Goal: Information Seeking & Learning: Check status

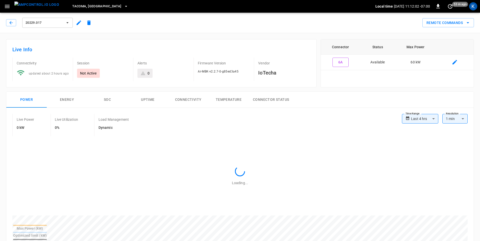
scroll to position [244, 0]
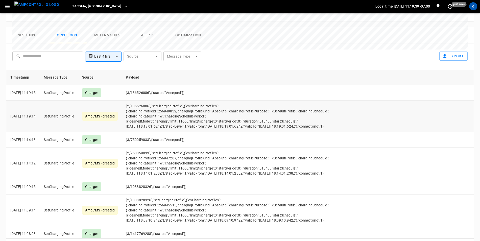
click at [177, 101] on td "[2,"136526086","SetChargingProfile",{"csChargingProfiles":{"chargingProfileId":…" at bounding box center [228, 117] width 212 height 32
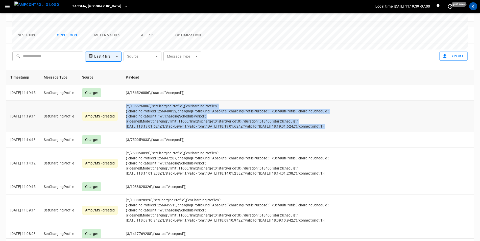
click at [177, 101] on td "[2,"136526086","SetChargingProfile",{"csChargingProfiles":{"chargingProfileId":…" at bounding box center [228, 117] width 212 height 32
click at [175, 101] on td "[2,"136526086","SetChargingProfile",{"csChargingProfiles":{"chargingProfileId":…" at bounding box center [228, 117] width 212 height 32
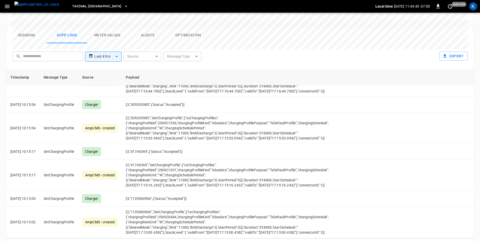
scroll to position [2412, 0]
click at [468, 241] on icon "Go to next page" at bounding box center [468, 245] width 6 height 6
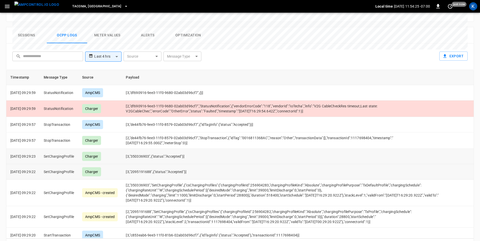
scroll to position [1322, 0]
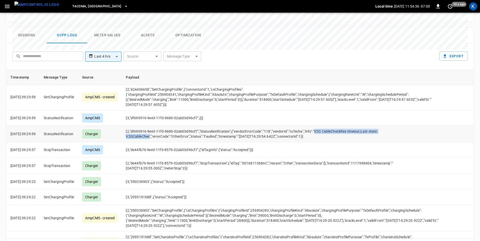
drag, startPoint x: 322, startPoint y: 114, endPoint x: 159, endPoint y: 121, distance: 164.0
click at [159, 126] on td "[2,"df690916-9ee3-11f0-9680-02ab03d96cf7","StatusNotification",{"vendorErrorCod…" at bounding box center [284, 134] width 324 height 16
copy td "V2G CableCheckRes timeout;Last state: V2GCableChec"
drag, startPoint x: 244, startPoint y: 115, endPoint x: 277, endPoint y: 113, distance: 33.4
click at [277, 126] on td "[2,"df690916-9ee3-11f0-9680-02ab03d96cf7","StatusNotification",{"vendorErrorCod…" at bounding box center [284, 134] width 324 height 16
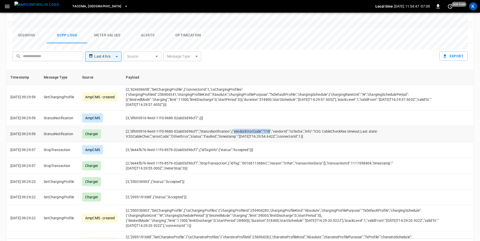
copy td "vendorErrorCode":"118"
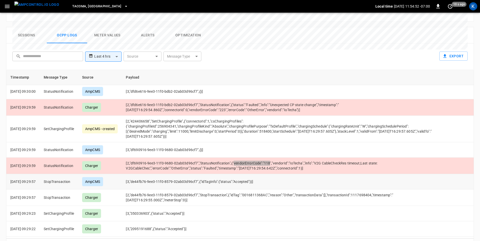
scroll to position [1221, 0]
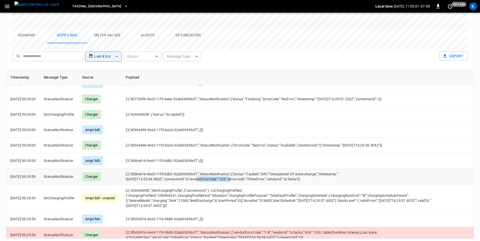
drag, startPoint x: 191, startPoint y: 162, endPoint x: 227, endPoint y: 163, distance: 35.9
click at [227, 169] on td "[2,"dfd6e616-9ee3-11f0-bdb2-02ab03d96cf7","StatusNotification",{"status":"Fault…" at bounding box center [284, 177] width 324 height 16
copy td "vendorErrorCode":"223"
drag, startPoint x: 278, startPoint y: 157, endPoint x: 324, endPoint y: 157, distance: 46.5
click at [324, 169] on td "[2,"dfd6e616-9ee3-11f0-bdb2-02ab03d96cf7","StatusNotification",{"status":"Fault…" at bounding box center [284, 177] width 324 height 16
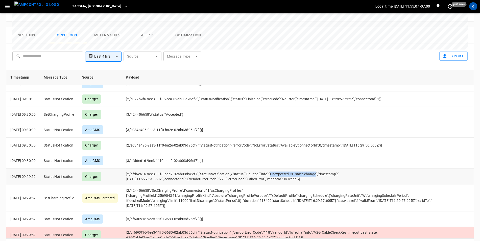
copy td "Unexpected CP state change"
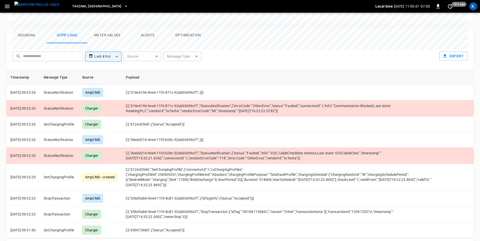
scroll to position [929, 0]
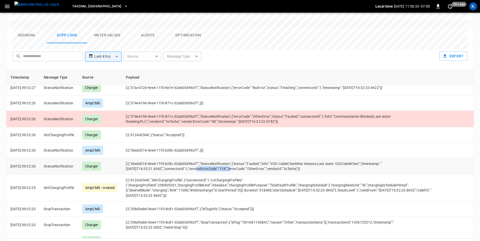
drag, startPoint x: 191, startPoint y: 152, endPoint x: 228, endPoint y: 150, distance: 36.2
click at [228, 158] on td "[2,"36edd216-9ee4-11f0-b28c-02ab03d96cf7","StatusNotification",{"status":"Fault…" at bounding box center [284, 166] width 324 height 16
click at [195, 158] on td "[2,"36edd216-9ee4-11f0-b28c-02ab03d96cf7","StatusNotification",{"status":"Fault…" at bounding box center [284, 166] width 324 height 16
drag, startPoint x: 191, startPoint y: 152, endPoint x: 228, endPoint y: 152, distance: 36.2
click at [228, 158] on td "[2,"36edd216-9ee4-11f0-b28c-02ab03d96cf7","StatusNotification",{"status":"Fault…" at bounding box center [284, 166] width 324 height 16
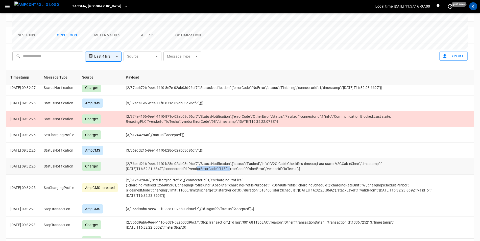
copy td "vendorErrorCode":"118"
drag, startPoint x: 279, startPoint y: 146, endPoint x: 367, endPoint y: 146, distance: 88.5
click at [367, 158] on td "[2,"36edd216-9ee4-11f0-b28c-02ab03d96cf7","StatusNotification",{"status":"Fault…" at bounding box center [284, 166] width 324 height 16
copy td "V2G CableCheckRes timeout;Last state: V2GCableChec"
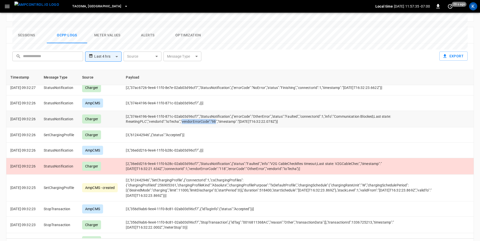
drag, startPoint x: 190, startPoint y: 104, endPoint x: 224, endPoint y: 105, distance: 34.1
click at [224, 111] on td "[2,"374e4196-9ee4-11f0-871c-02ab03d96cf7","StatusNotification",{"errorCode":"Ot…" at bounding box center [284, 119] width 324 height 16
copy td "vendorErrorCode":"98"
click at [309, 111] on td "[2,"374e4196-9ee4-11f0-871c-02ab03d96cf7","StatusNotification",{"errorCode":"Ot…" at bounding box center [284, 119] width 324 height 16
drag, startPoint x: 342, startPoint y: 100, endPoint x: 154, endPoint y: 103, distance: 187.4
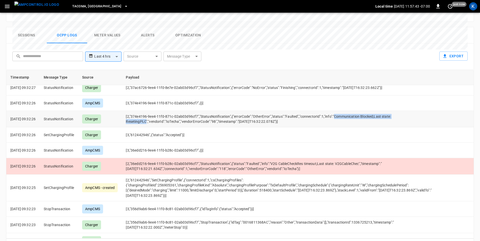
click at [154, 111] on td "[2,"374e4196-9ee4-11f0-871c-02ab03d96cf7","StatusNotification",{"errorCode":"Ot…" at bounding box center [284, 119] width 324 height 16
copy td "Communication Blocked;Last state: ResetingPLC"
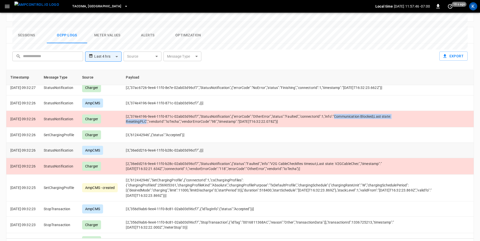
click at [204, 143] on td "[3,"36edd216-9ee4-11f0-b28c-02ab03d96cf7",{}]" at bounding box center [284, 150] width 324 height 15
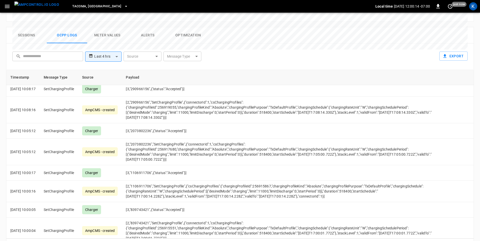
scroll to position [0, 0]
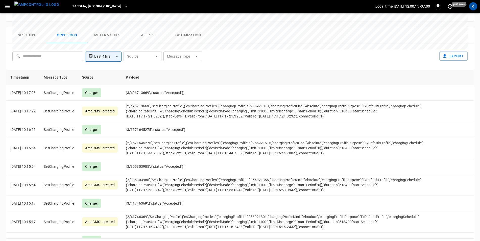
click at [184, 37] on body "**********" at bounding box center [240, 7] width 480 height 502
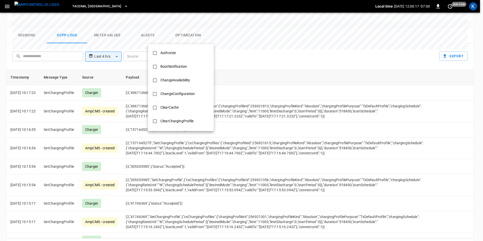
click at [189, 67] on div "BootNotification" at bounding box center [174, 66] width 33 height 9
type input "**********"
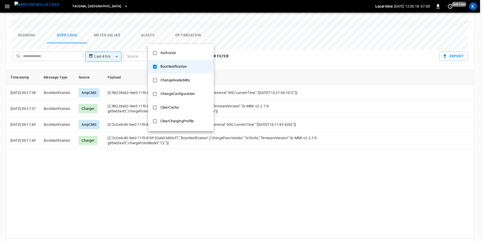
click at [251, 42] on div at bounding box center [241, 120] width 483 height 241
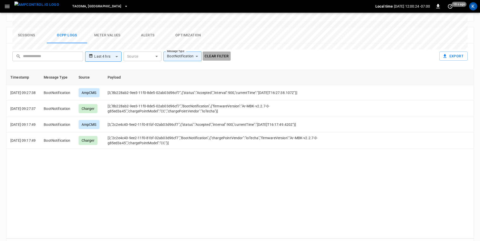
click at [212, 52] on button "Clear filter" at bounding box center [217, 56] width 28 height 9
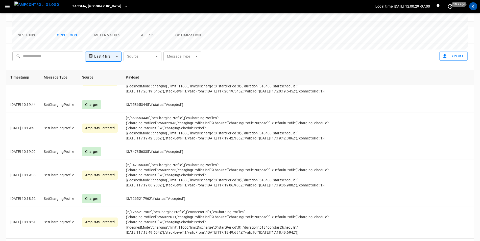
scroll to position [2402, 0]
click at [469, 241] on icon "Go to next page" at bounding box center [468, 245] width 6 height 6
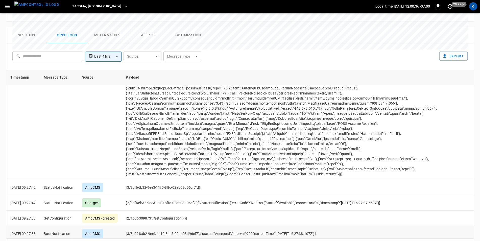
scroll to position [1789, 0]
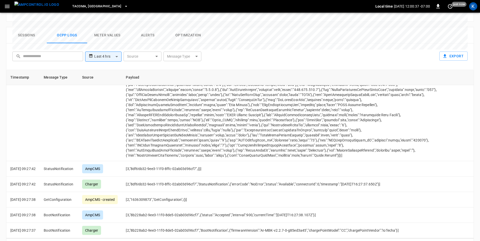
click at [467, 241] on icon "Go to next page" at bounding box center [468, 245] width 6 height 6
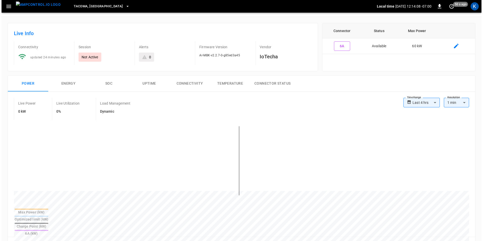
scroll to position [0, 0]
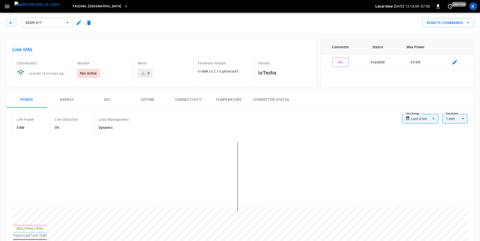
click at [8, 9] on icon "button" at bounding box center [7, 6] width 6 height 6
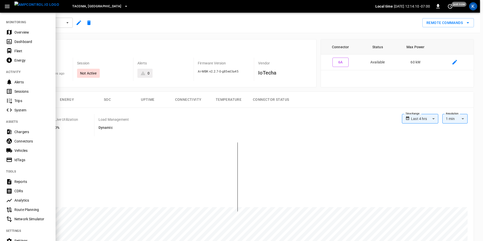
click at [21, 44] on div "Dashboard" at bounding box center [31, 41] width 35 height 5
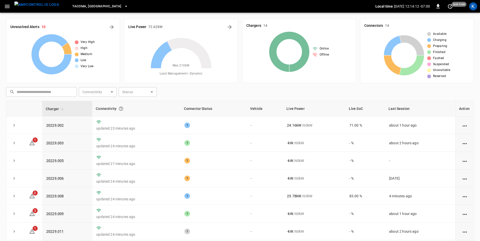
click at [8, 7] on icon "button" at bounding box center [7, 6] width 6 height 6
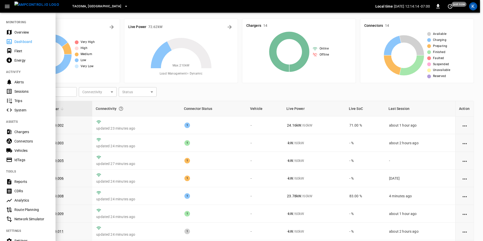
click at [25, 33] on div "Overview" at bounding box center [31, 32] width 35 height 5
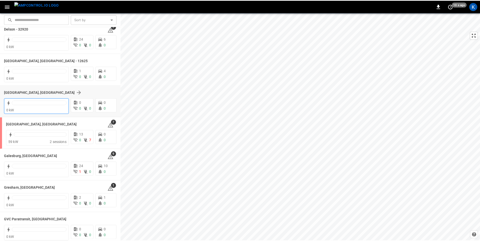
scroll to position [126, 0]
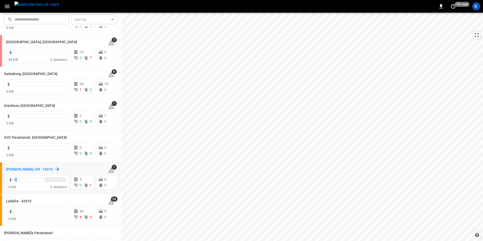
click at [17, 170] on h6 "[PERSON_NAME], OR - 10216" at bounding box center [29, 170] width 47 height 6
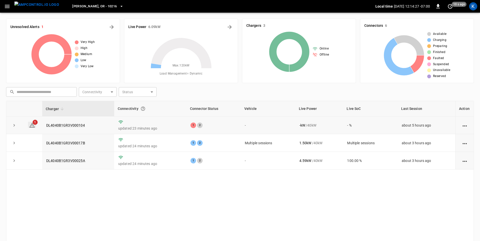
click at [31, 124] on icon at bounding box center [32, 125] width 6 height 6
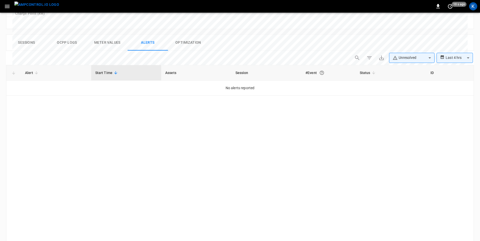
scroll to position [241, 0]
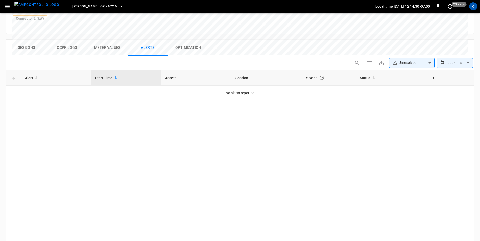
click at [72, 40] on button "Ocpp logs" at bounding box center [67, 48] width 40 height 16
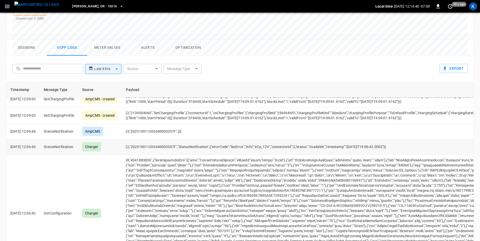
scroll to position [0, 0]
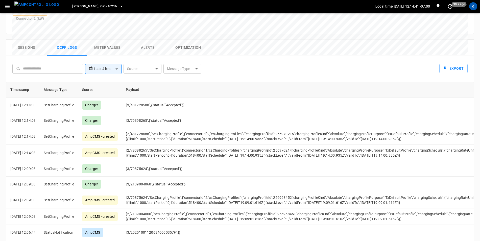
click at [34, 40] on button "Sessions" at bounding box center [26, 48] width 40 height 16
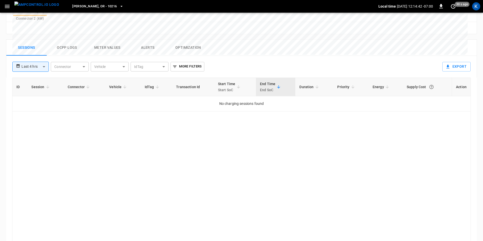
click at [40, 45] on body "**********" at bounding box center [241, 12] width 483 height 507
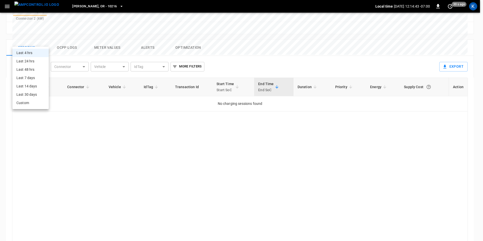
click at [32, 65] on li "Last 24 hrs" at bounding box center [30, 61] width 36 height 8
type input "**********"
